Goal: Task Accomplishment & Management: Complete application form

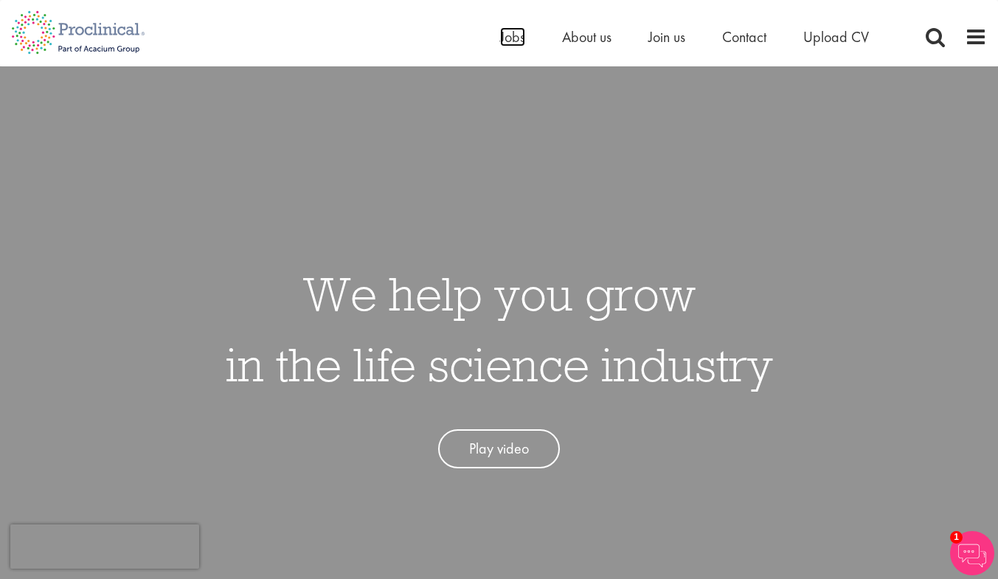
click at [515, 43] on span "Jobs" at bounding box center [512, 36] width 25 height 19
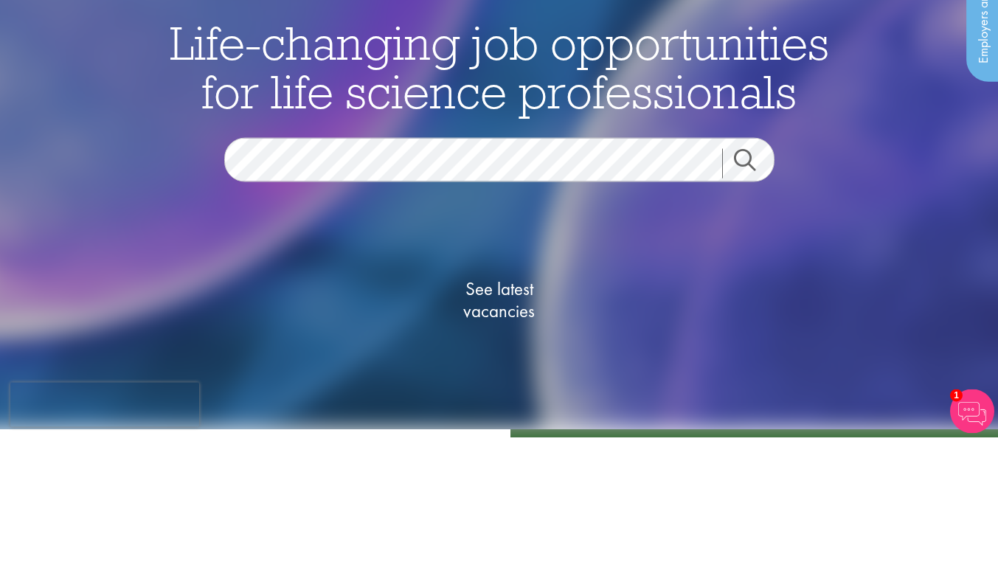
click at [755, 305] on link "Search" at bounding box center [753, 304] width 63 height 29
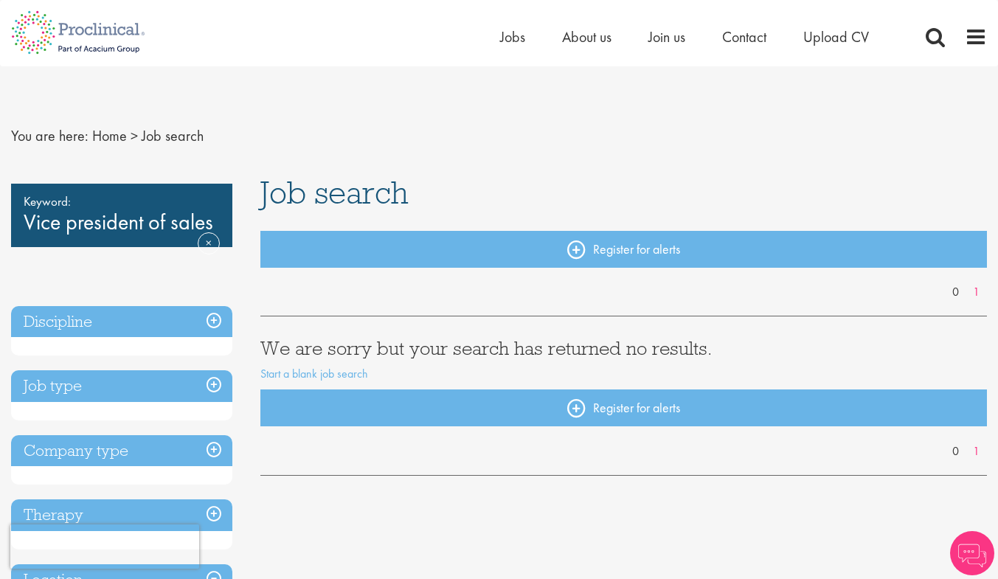
click at [222, 326] on h3 "Discipline" at bounding box center [121, 322] width 221 height 32
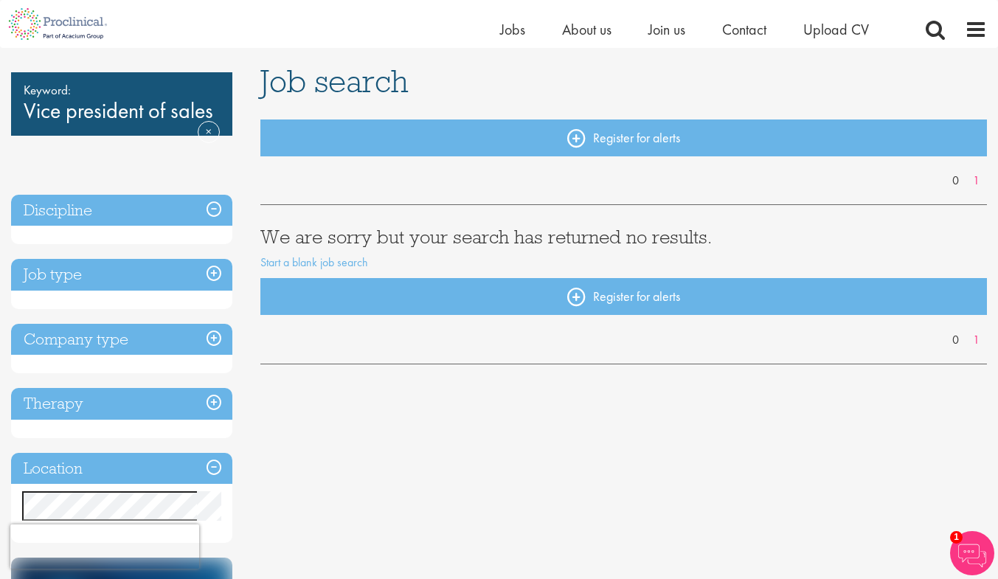
scroll to position [93, 0]
click at [184, 278] on h3 "Job type" at bounding box center [121, 275] width 221 height 32
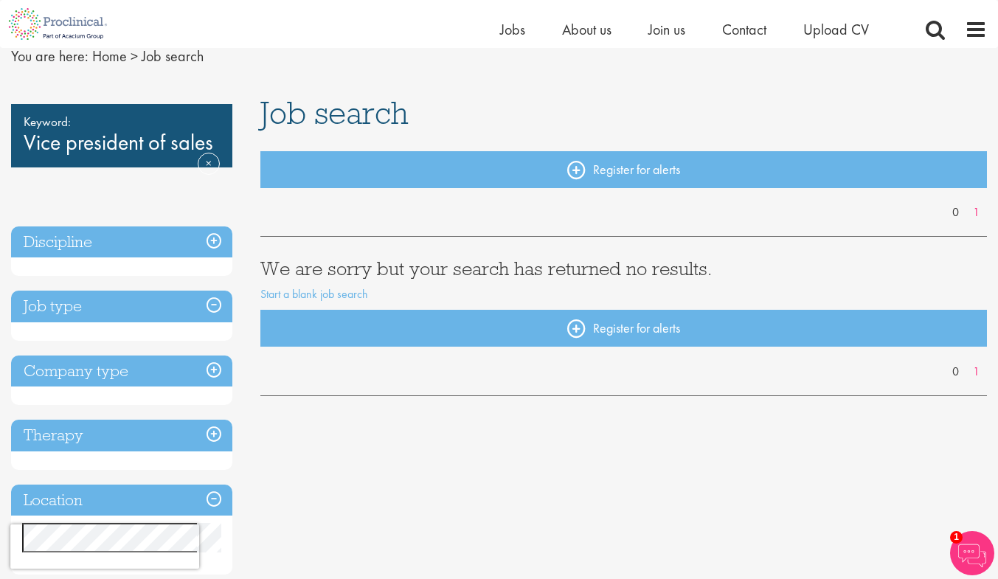
scroll to position [46, 0]
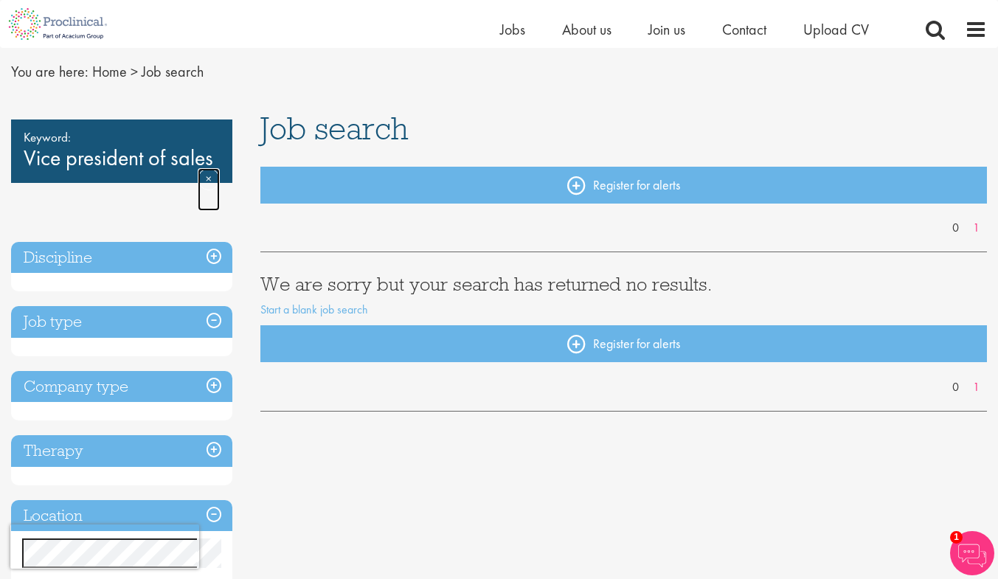
click at [216, 178] on link "Remove" at bounding box center [209, 189] width 22 height 43
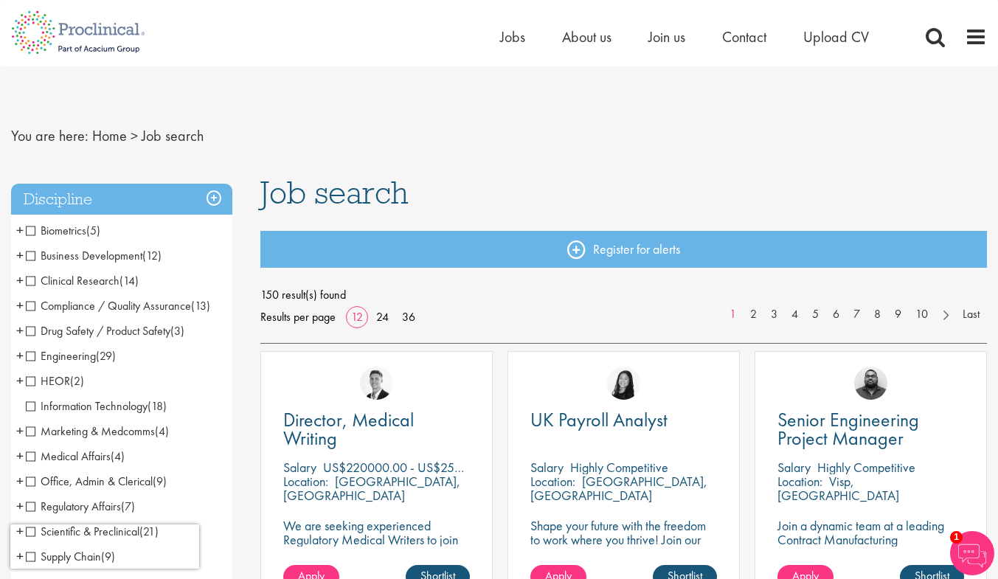
click at [28, 282] on span "Clinical Research" at bounding box center [73, 280] width 94 height 15
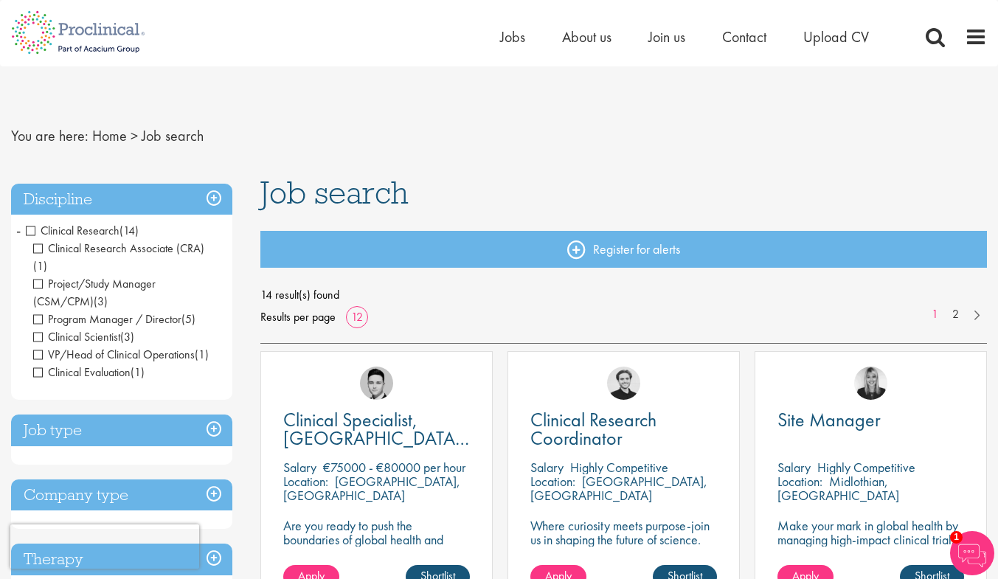
click at [26, 229] on span "Clinical Research" at bounding box center [73, 230] width 94 height 15
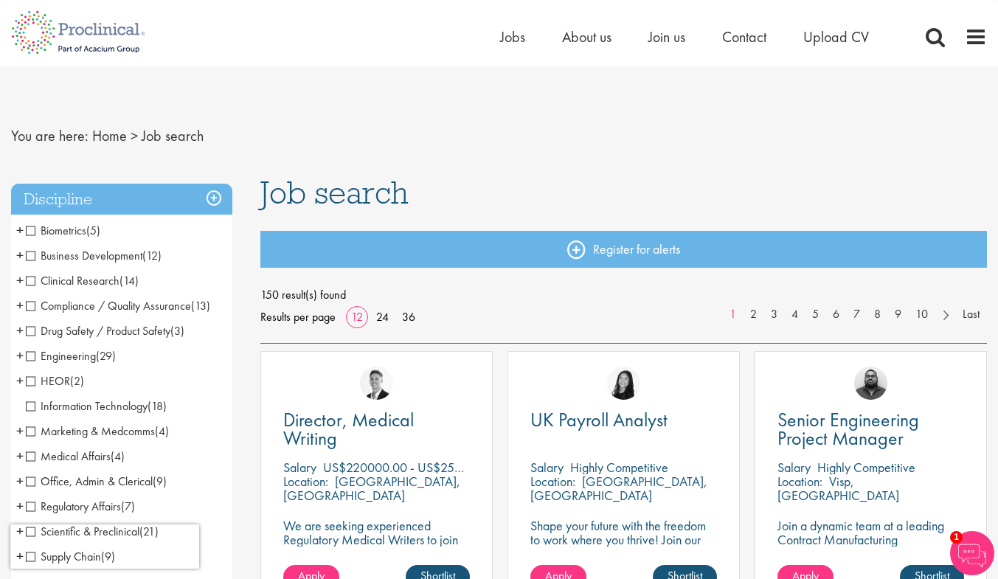
click at [33, 408] on span "Information Technology" at bounding box center [87, 405] width 122 height 15
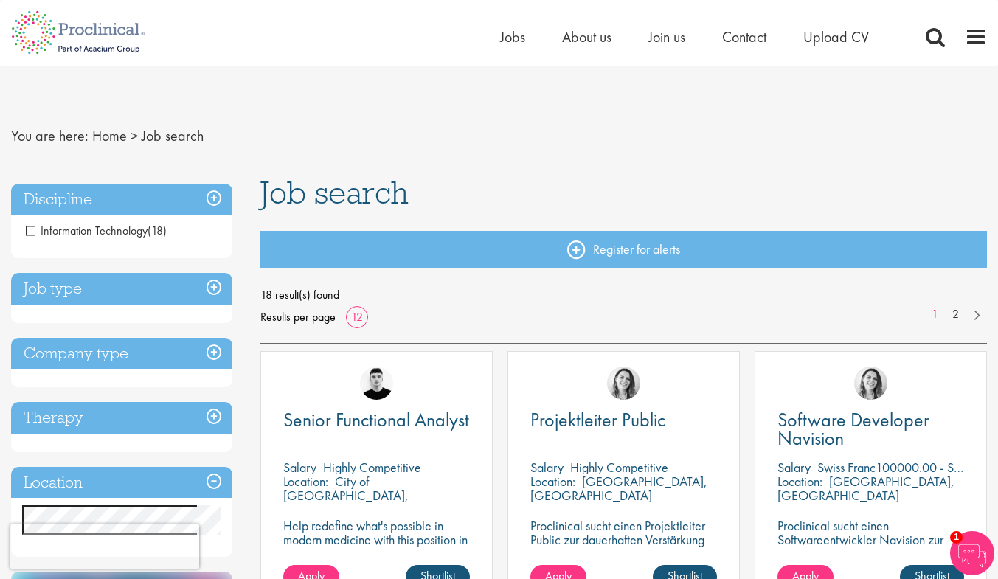
click at [31, 238] on li "Information Technology (18)" at bounding box center [121, 230] width 221 height 25
click at [34, 234] on span "Information Technology" at bounding box center [87, 230] width 122 height 15
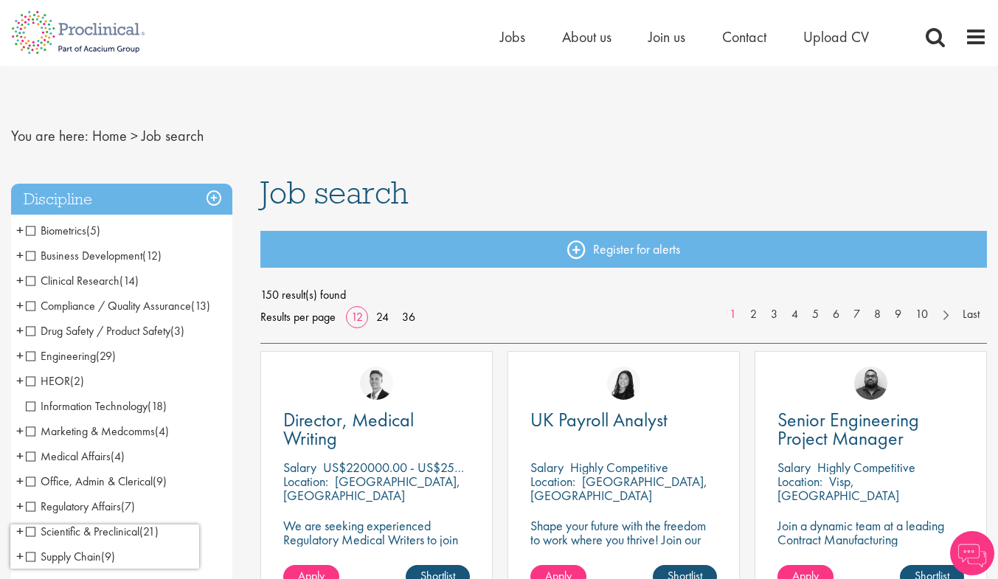
click at [32, 259] on span "Business Development" at bounding box center [84, 255] width 116 height 15
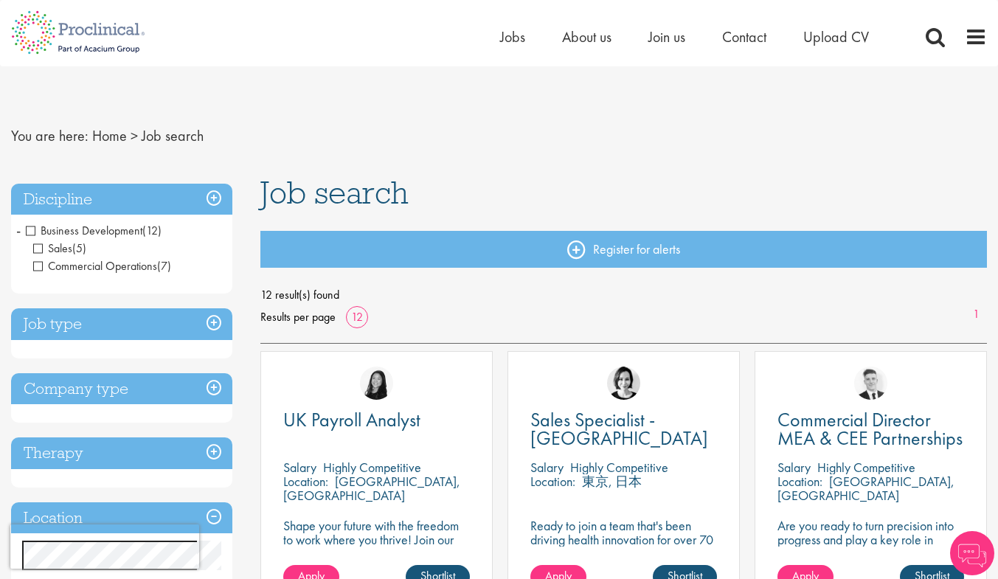
click at [41, 273] on span "Commercial Operations" at bounding box center [95, 265] width 124 height 15
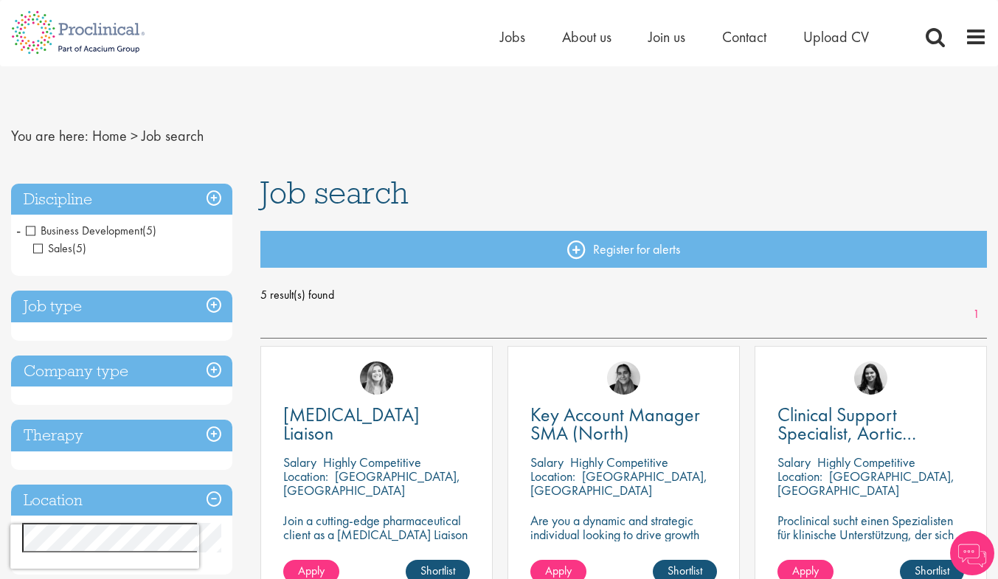
click at [29, 229] on span "Business Development" at bounding box center [84, 230] width 116 height 15
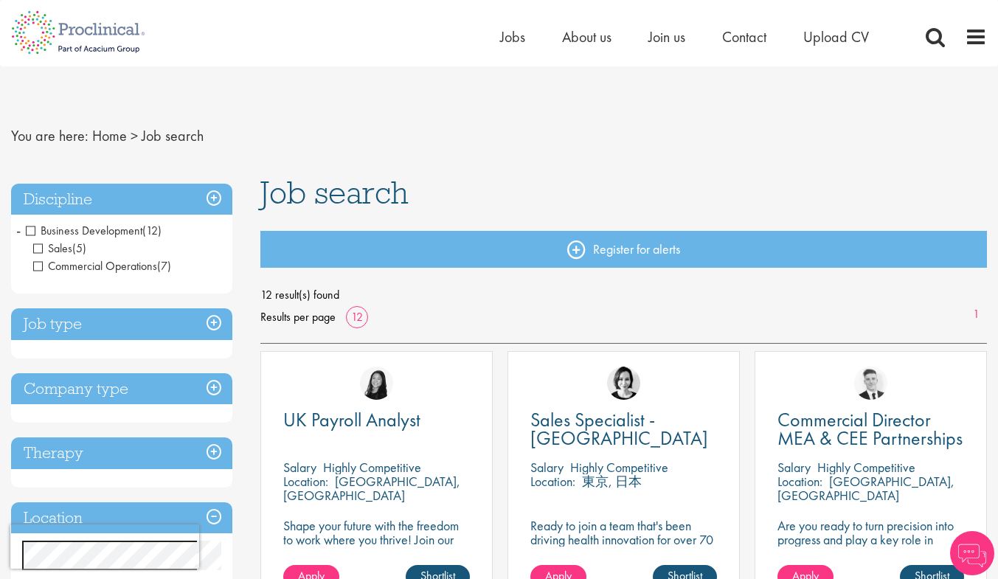
click at [41, 272] on span "Commercial Operations" at bounding box center [95, 265] width 124 height 15
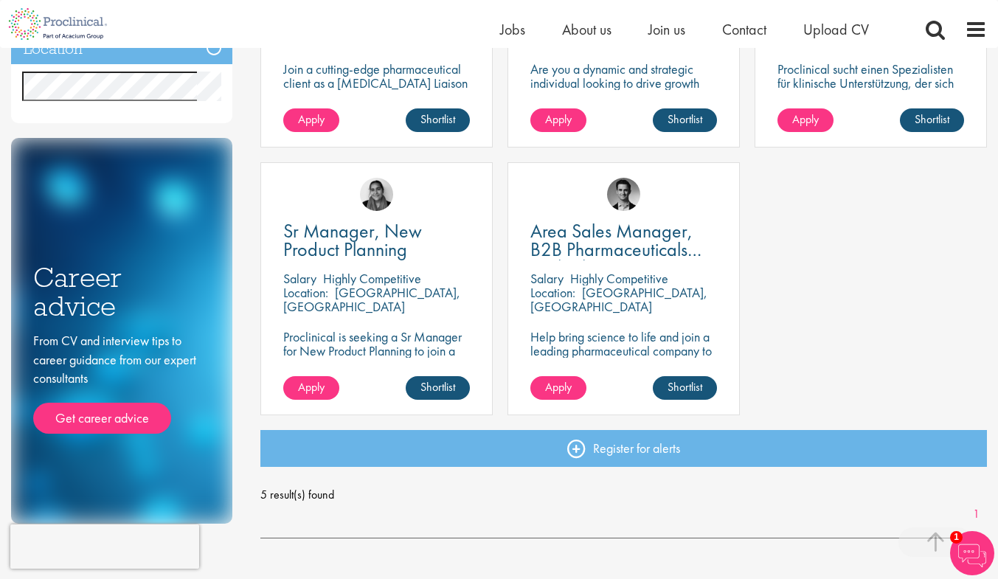
scroll to position [434, 0]
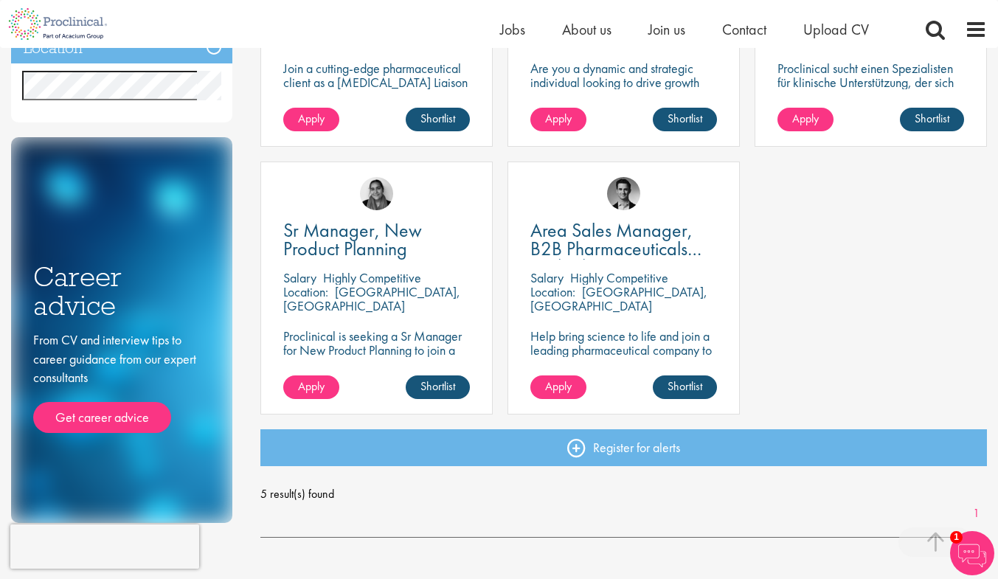
click at [684, 278] on div "Salary Highly Competitive" at bounding box center [623, 278] width 187 height 14
click at [667, 300] on div "Location: Barcelona, Spain" at bounding box center [623, 299] width 187 height 29
click at [649, 279] on p "Highly Competitive" at bounding box center [619, 277] width 98 height 17
click at [656, 282] on p "Highly Competitive" at bounding box center [619, 277] width 98 height 17
click at [662, 277] on p "Highly Competitive" at bounding box center [619, 277] width 98 height 17
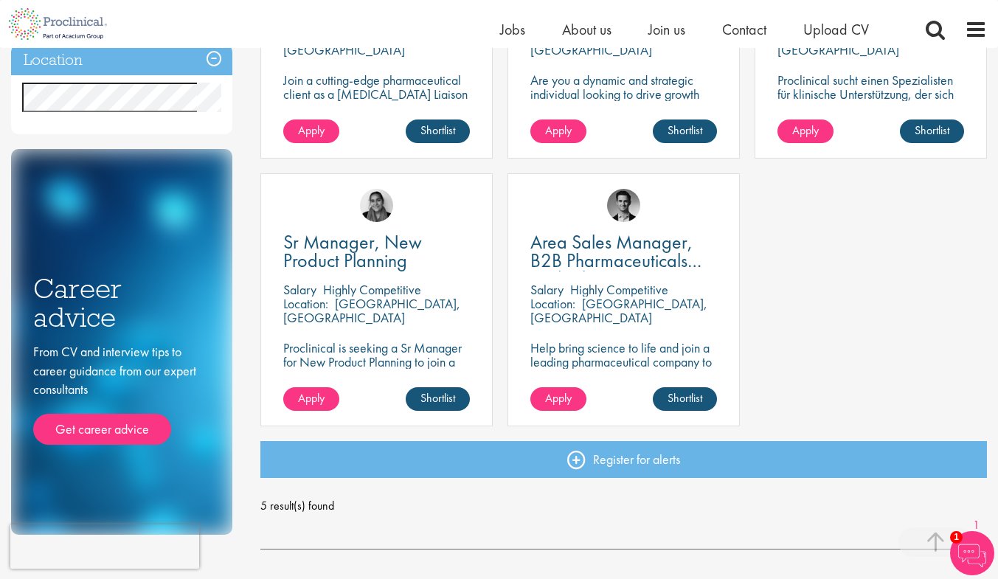
scroll to position [422, 0]
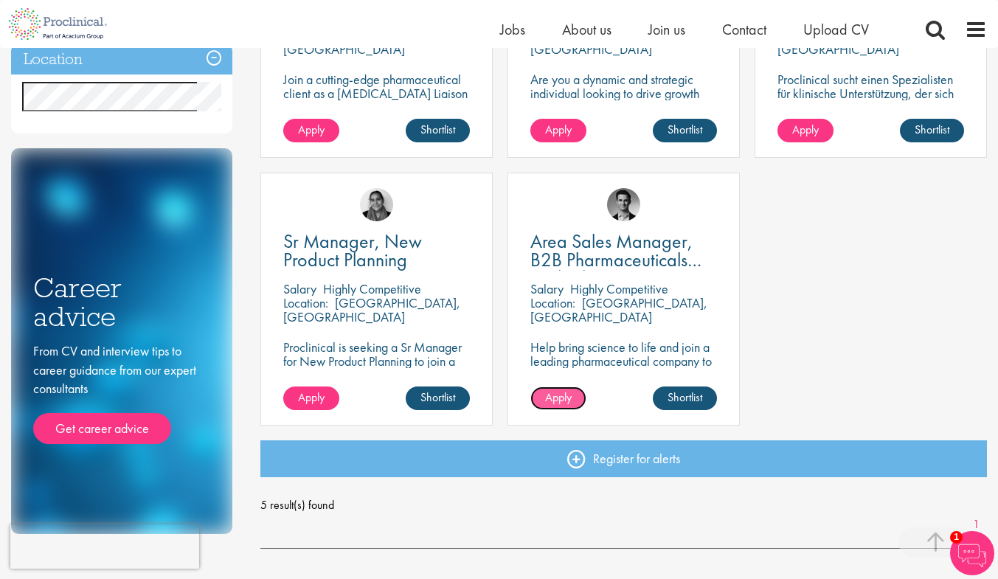
click at [570, 401] on span "Apply" at bounding box center [558, 396] width 27 height 15
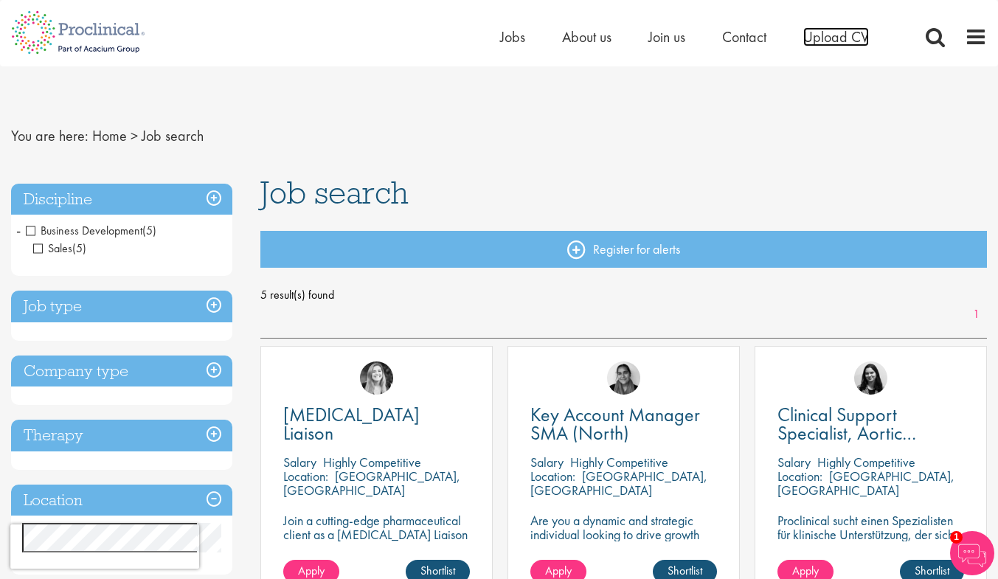
click at [832, 42] on span "Upload CV" at bounding box center [836, 36] width 66 height 19
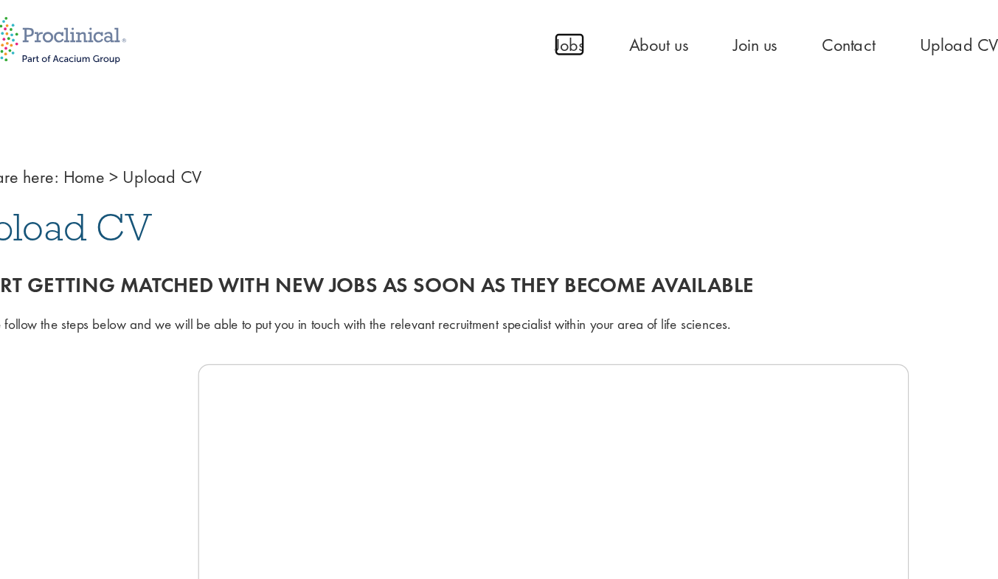
click at [517, 45] on span "Jobs" at bounding box center [512, 36] width 25 height 19
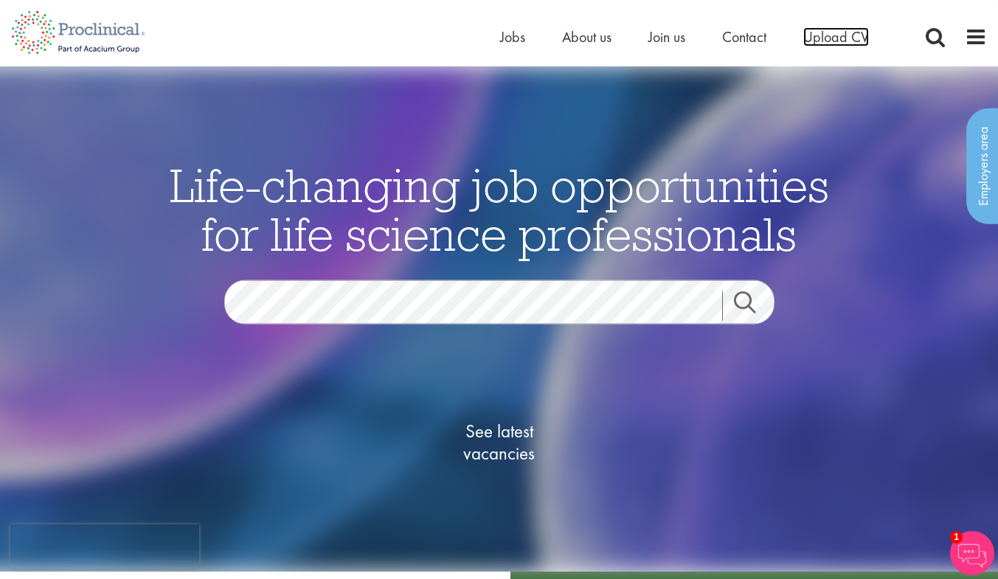
click at [826, 41] on span "Upload CV" at bounding box center [836, 36] width 66 height 19
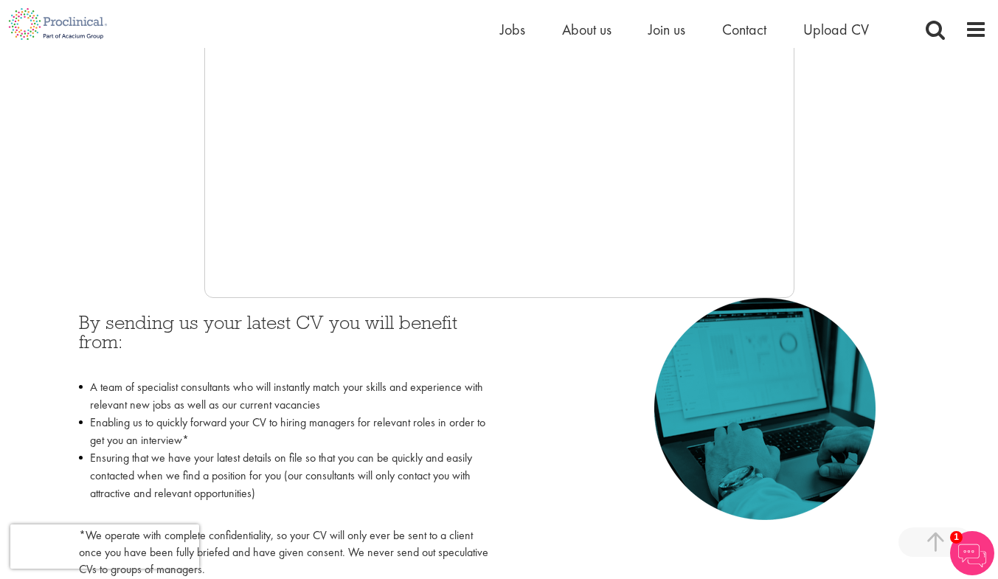
scroll to position [448, 0]
